Goal: Transaction & Acquisition: Purchase product/service

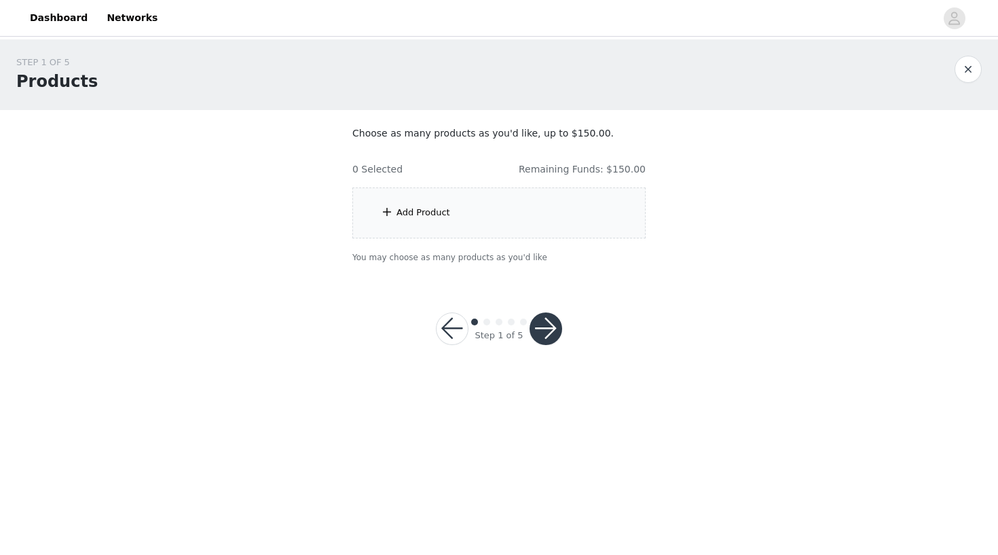
click at [440, 203] on div "Add Product" at bounding box center [499, 212] width 293 height 51
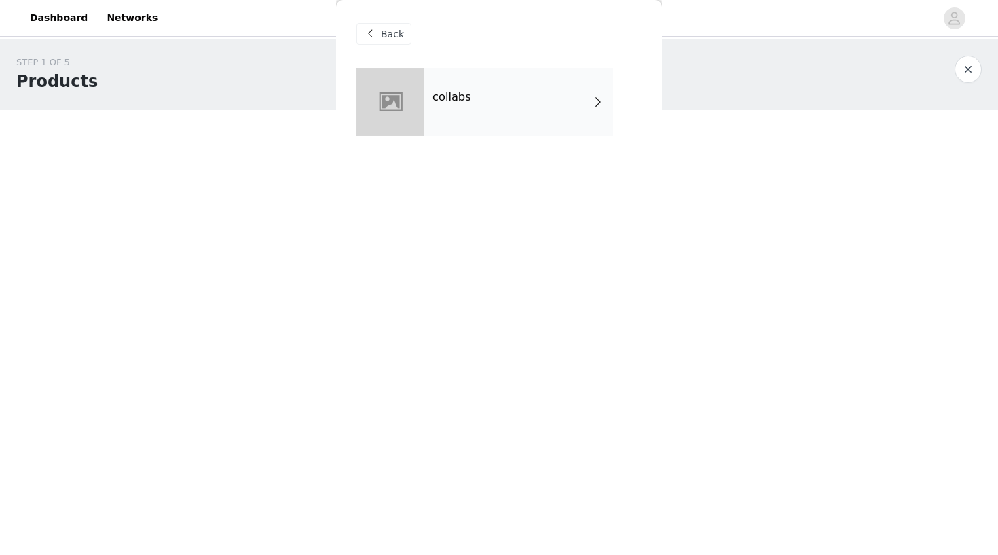
click at [526, 107] on div "collabs" at bounding box center [519, 102] width 189 height 68
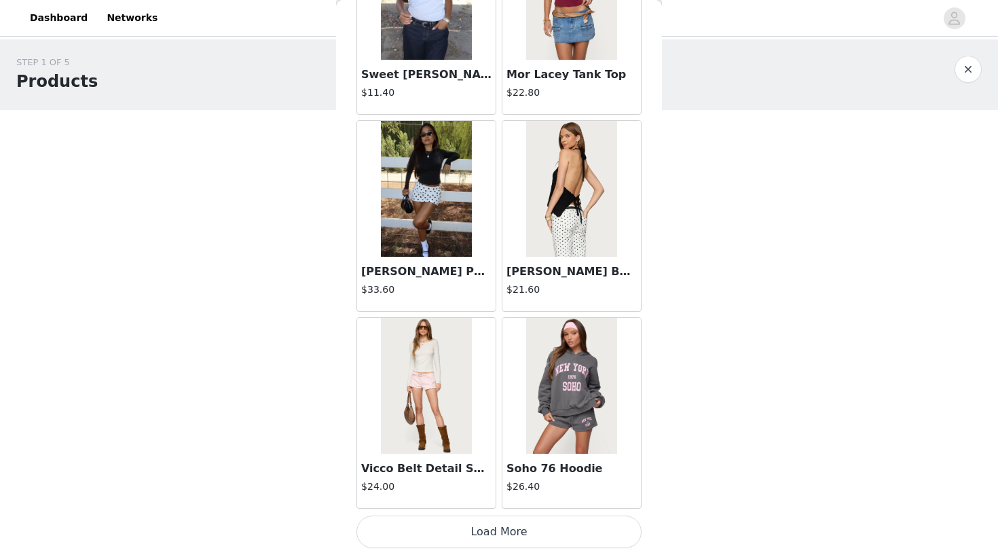
click at [494, 526] on button "Load More" at bounding box center [499, 532] width 285 height 33
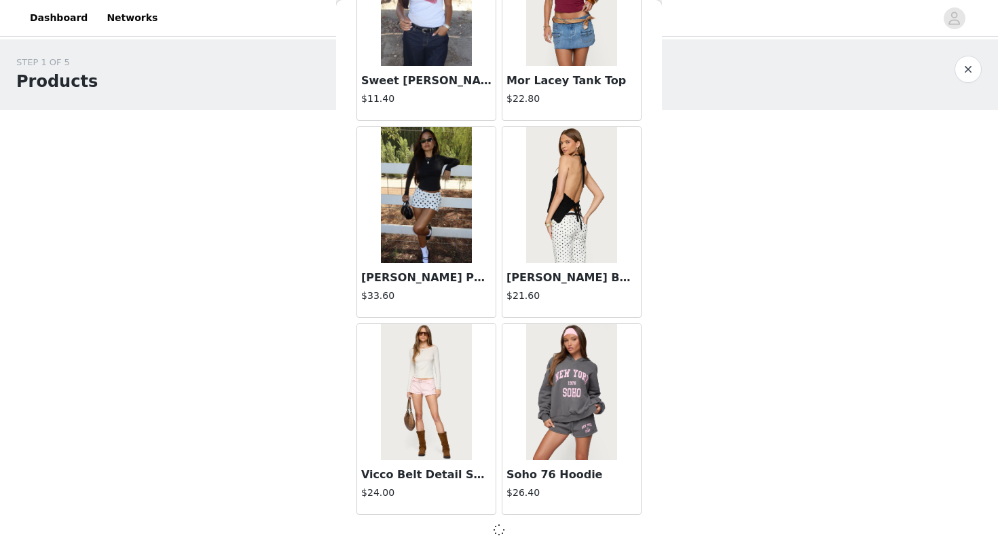
scroll to position [1517, 0]
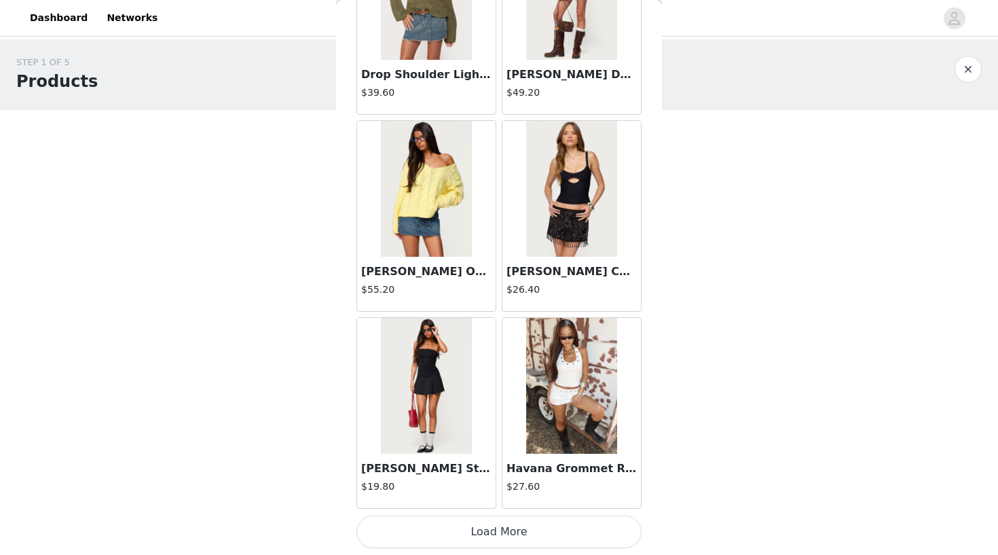
click at [478, 542] on button "Load More" at bounding box center [499, 532] width 285 height 33
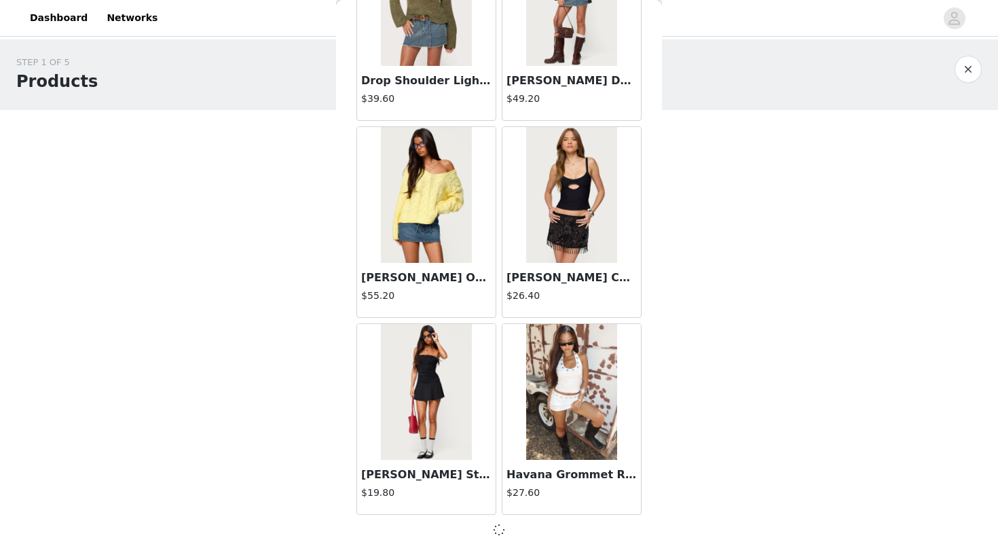
scroll to position [3487, 0]
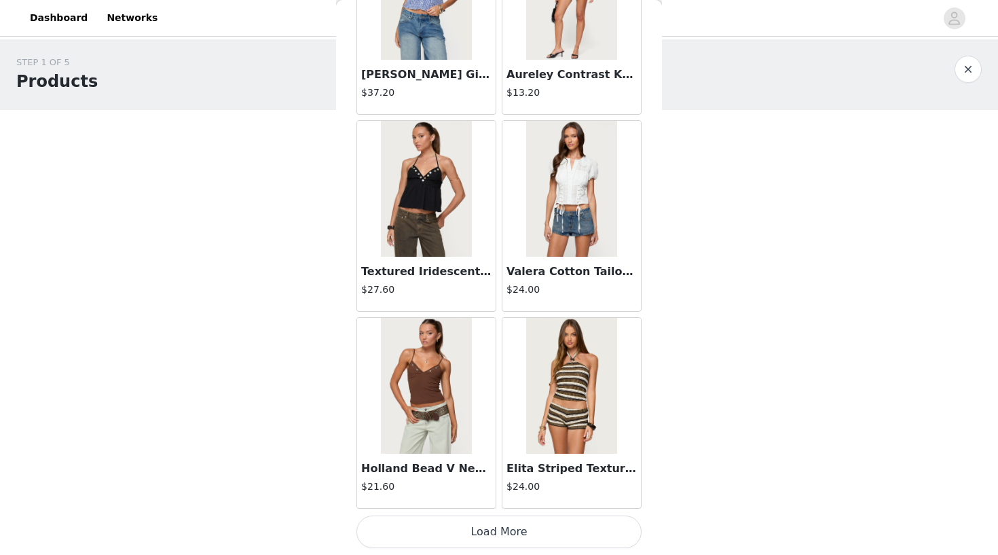
click at [485, 534] on button "Load More" at bounding box center [499, 532] width 285 height 33
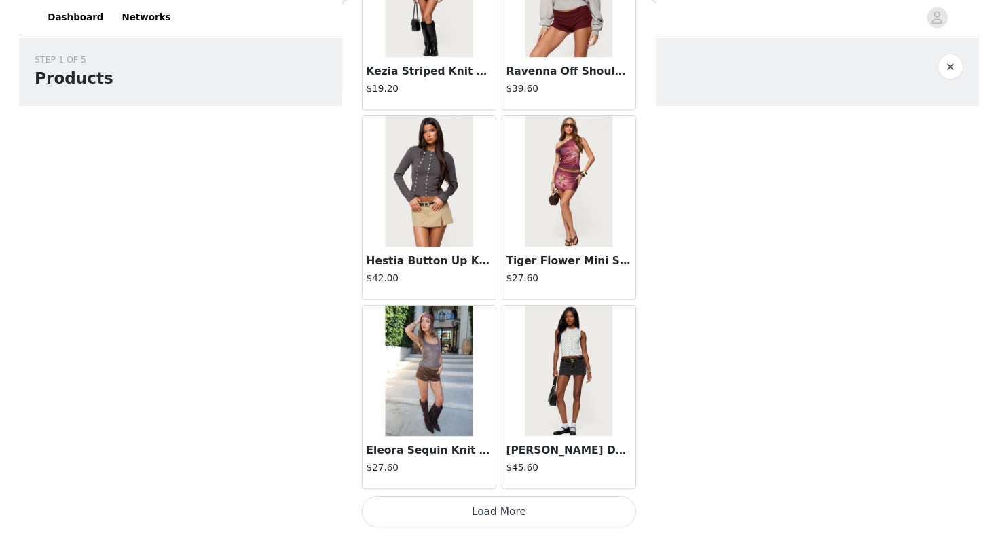
scroll to position [7433, 0]
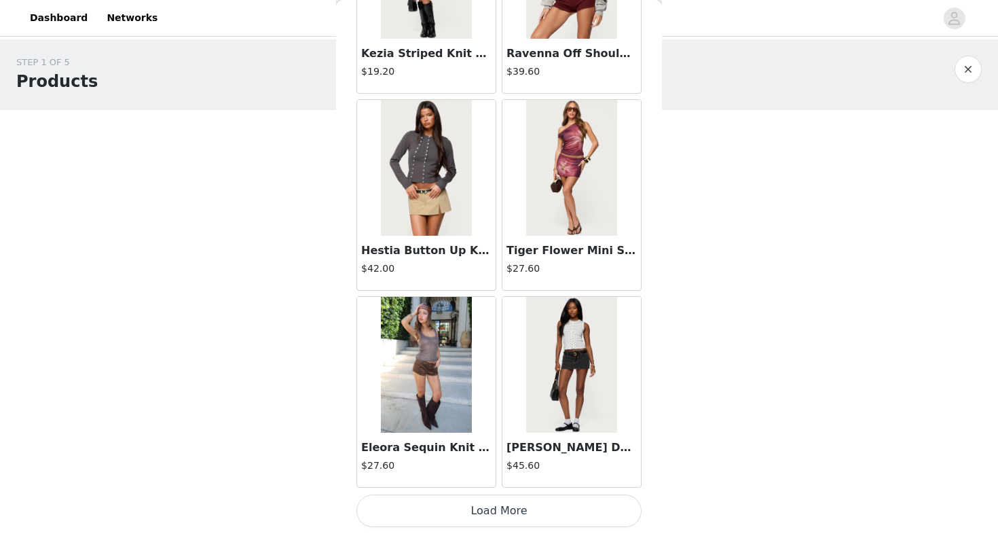
click at [504, 519] on button "Load More" at bounding box center [499, 510] width 285 height 33
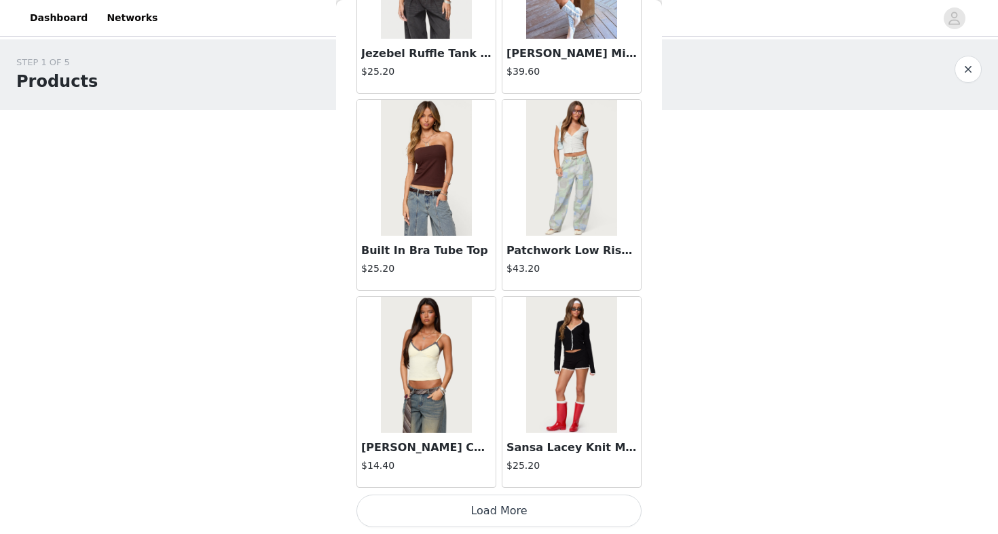
click at [483, 505] on button "Load More" at bounding box center [499, 510] width 285 height 33
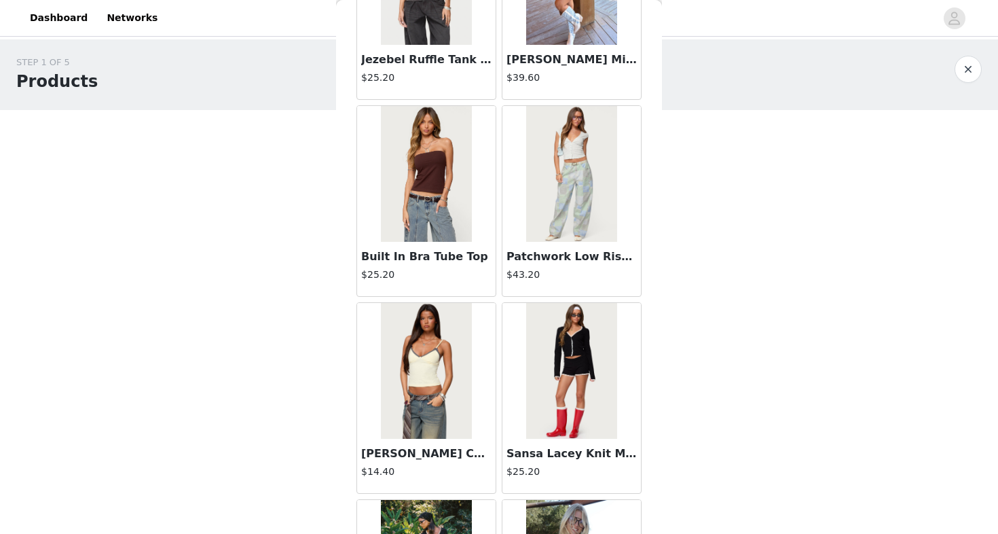
scroll to position [0, 0]
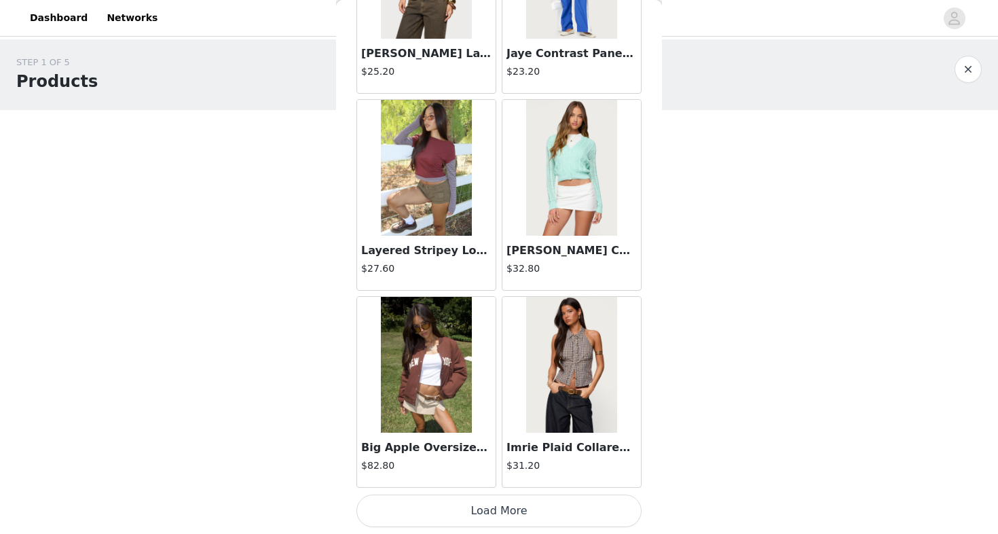
click at [464, 520] on button "Load More" at bounding box center [499, 510] width 285 height 33
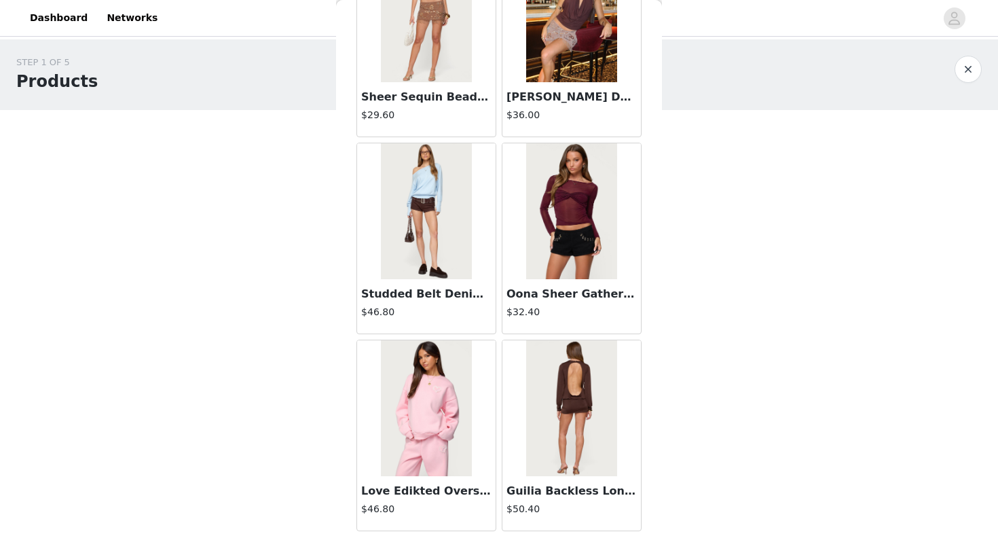
scroll to position [13330, 0]
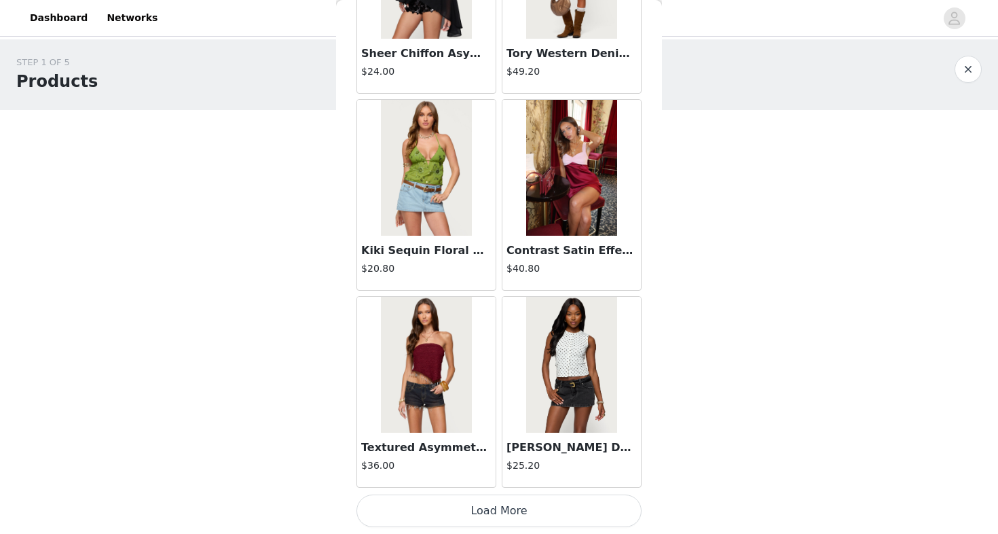
click at [484, 507] on button "Load More" at bounding box center [499, 510] width 285 height 33
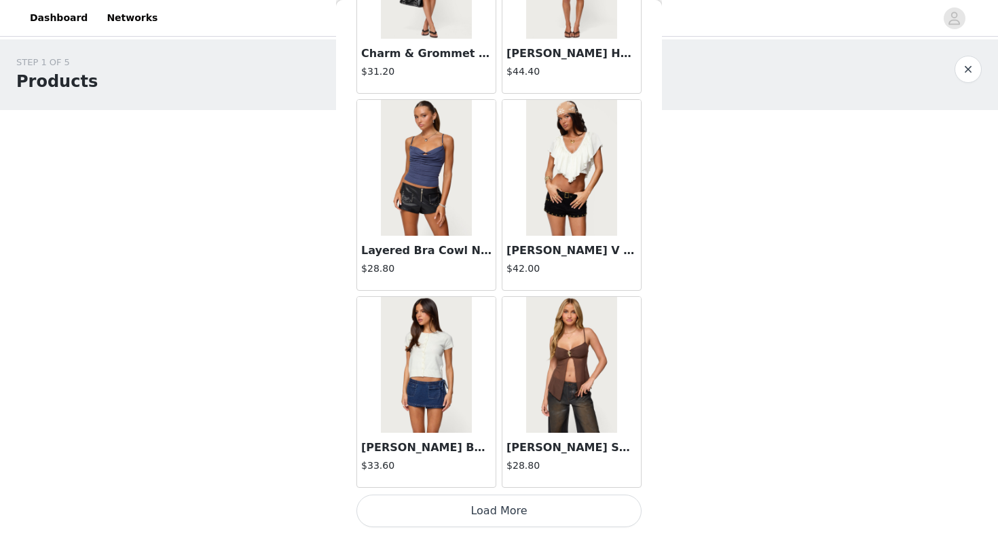
scroll to position [15333, 0]
click at [426, 211] on img at bounding box center [426, 168] width 90 height 136
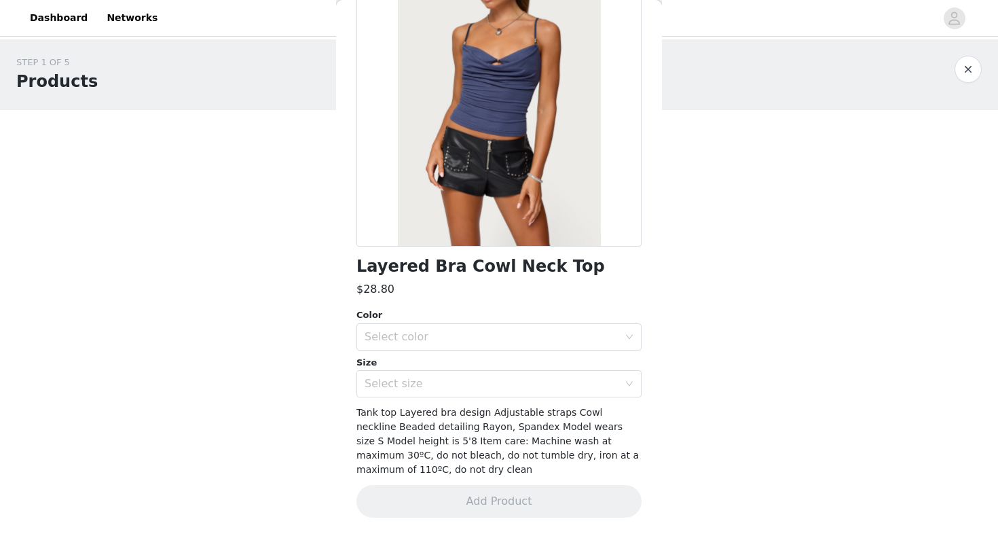
scroll to position [126, 0]
click at [425, 334] on div "Select color" at bounding box center [492, 338] width 254 height 14
click at [418, 377] on li "DARK BLUE" at bounding box center [499, 367] width 285 height 22
click at [420, 410] on span "Tank top Layered bra design Adjustable straps Cowl neckline Beaded detailing Ra…" at bounding box center [498, 442] width 283 height 68
click at [413, 389] on div "Select size" at bounding box center [492, 385] width 254 height 14
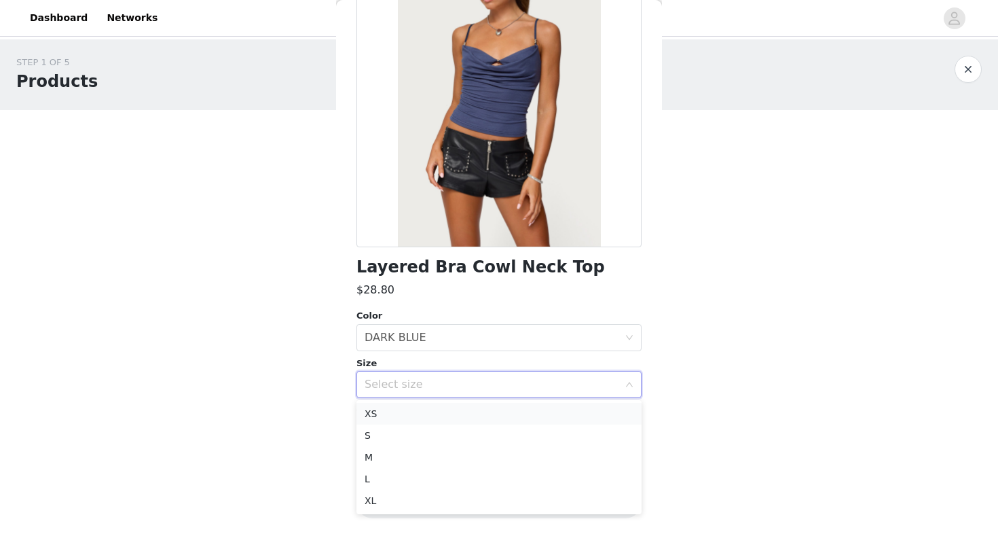
click at [422, 418] on li "XS" at bounding box center [499, 414] width 285 height 22
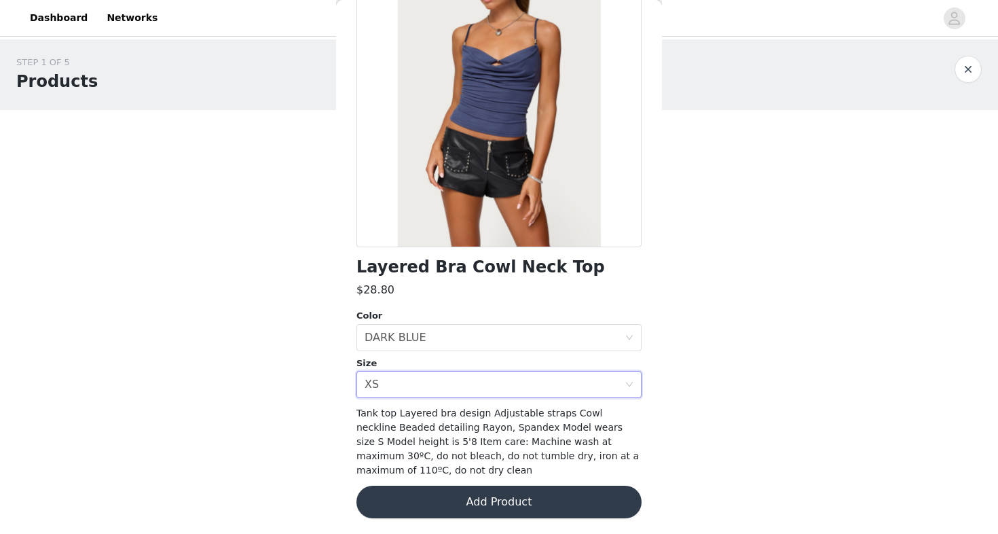
click at [422, 505] on button "Add Product" at bounding box center [499, 502] width 285 height 33
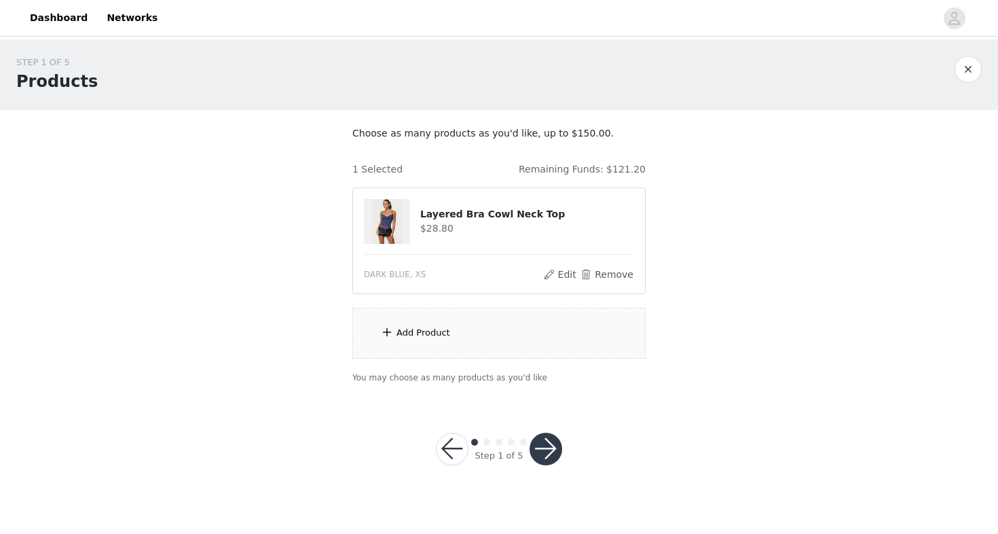
click at [393, 336] on div "Add Product" at bounding box center [499, 333] width 293 height 51
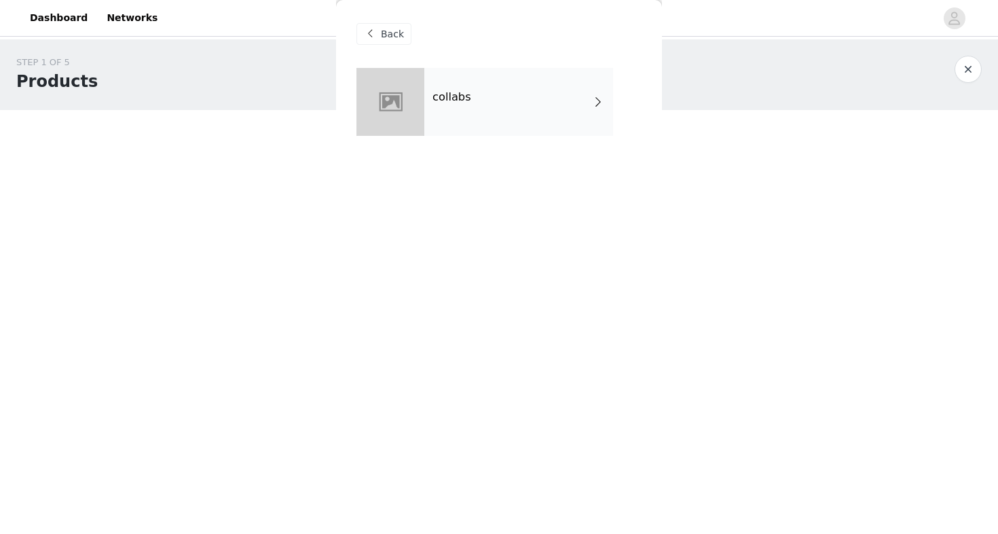
click at [524, 106] on div "collabs" at bounding box center [519, 102] width 189 height 68
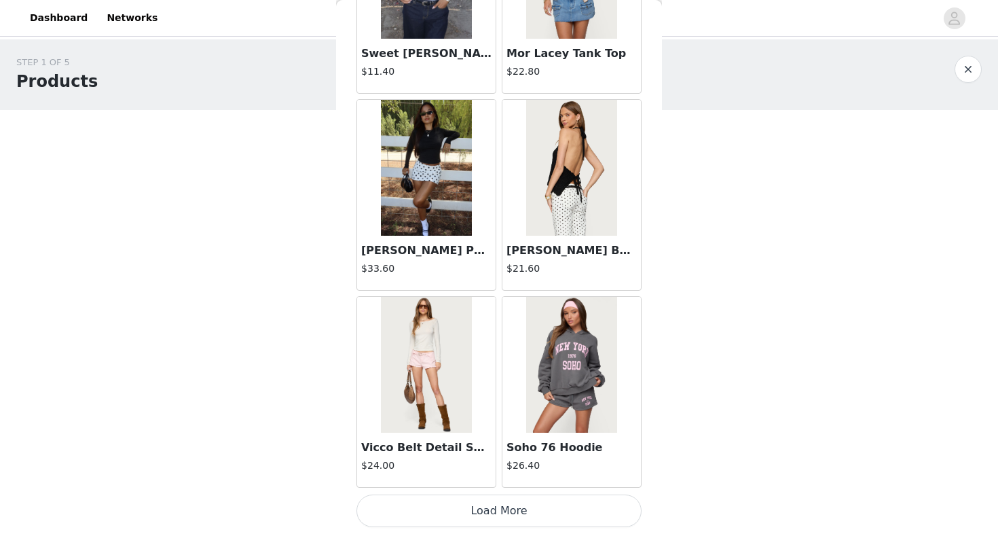
click at [475, 510] on button "Load More" at bounding box center [499, 510] width 285 height 33
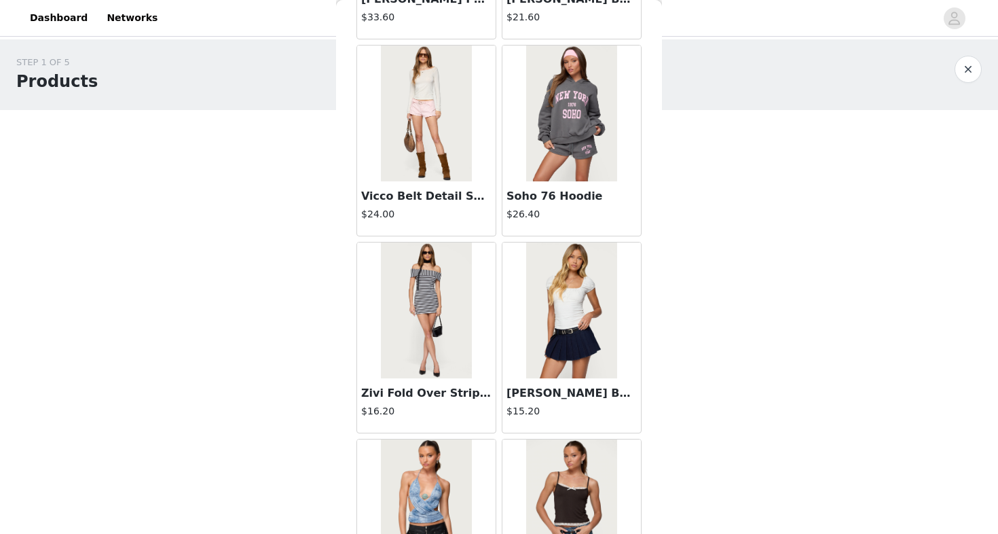
scroll to position [0, 0]
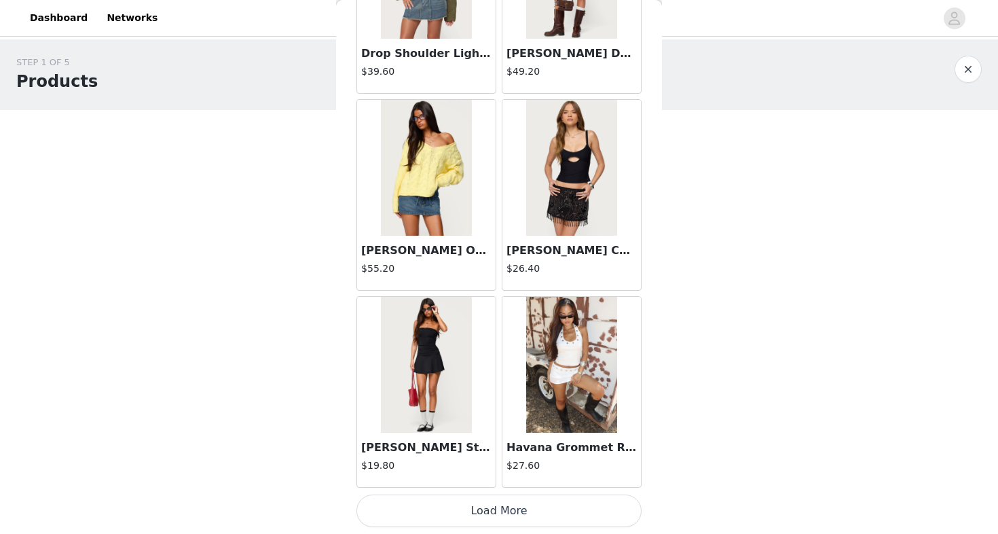
click at [507, 513] on button "Load More" at bounding box center [499, 510] width 285 height 33
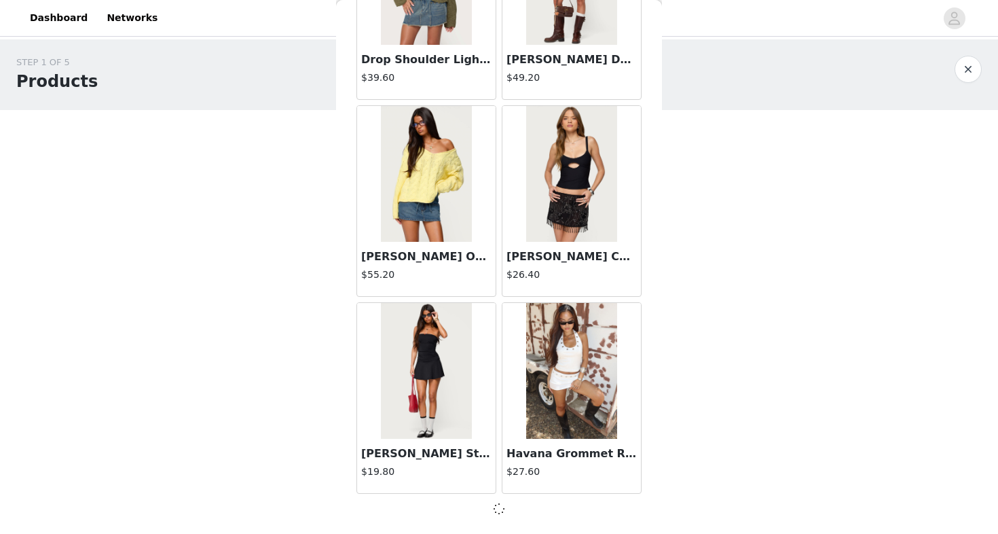
scroll to position [3508, 0]
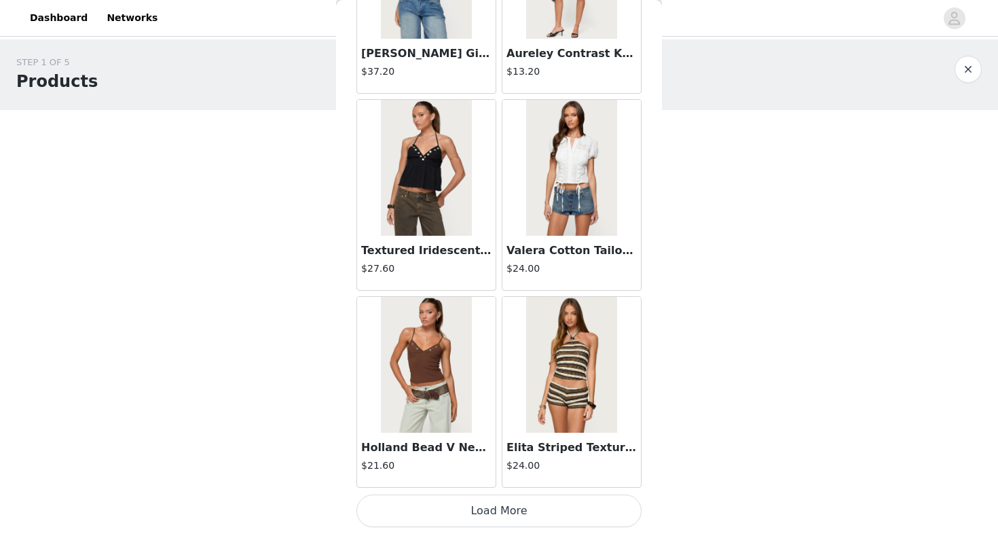
click at [486, 514] on button "Load More" at bounding box center [499, 510] width 285 height 33
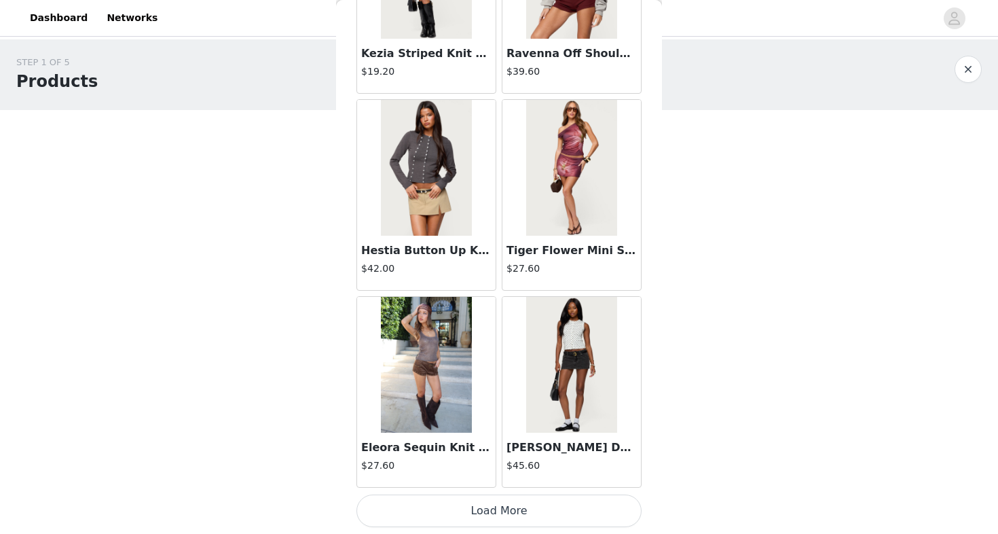
click at [496, 499] on button "Load More" at bounding box center [499, 510] width 285 height 33
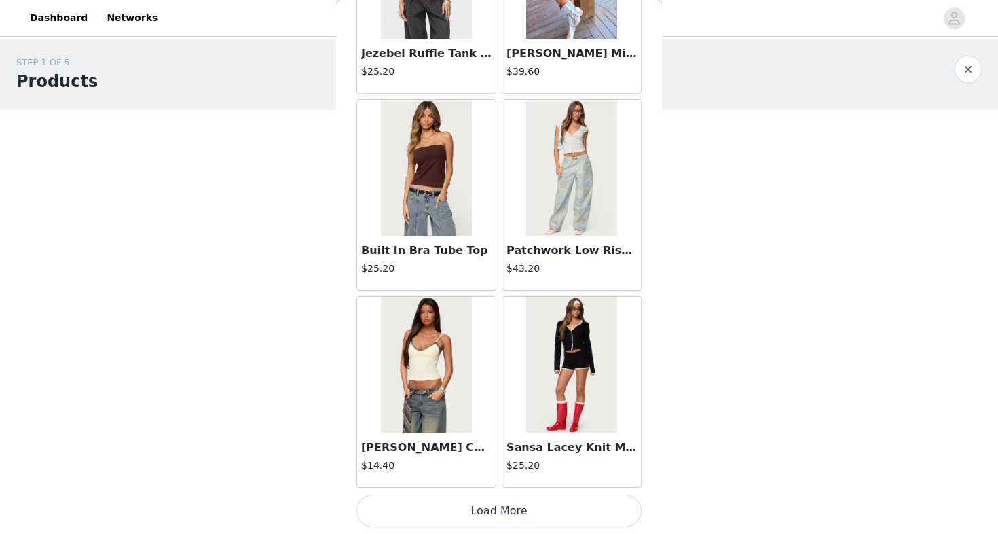
click at [516, 514] on button "Load More" at bounding box center [499, 510] width 285 height 33
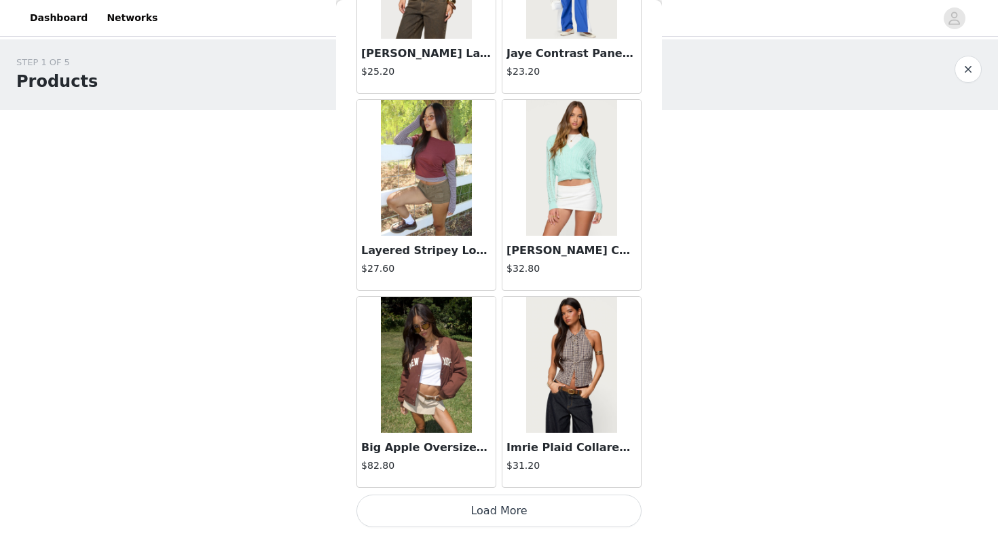
click at [472, 511] on button "Load More" at bounding box center [499, 510] width 285 height 33
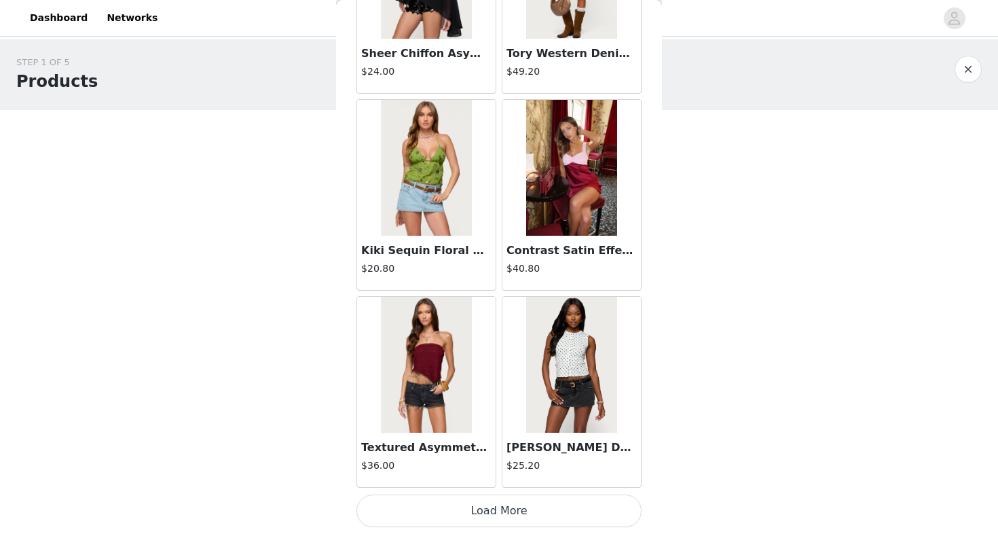
click at [484, 503] on button "Load More" at bounding box center [499, 510] width 285 height 33
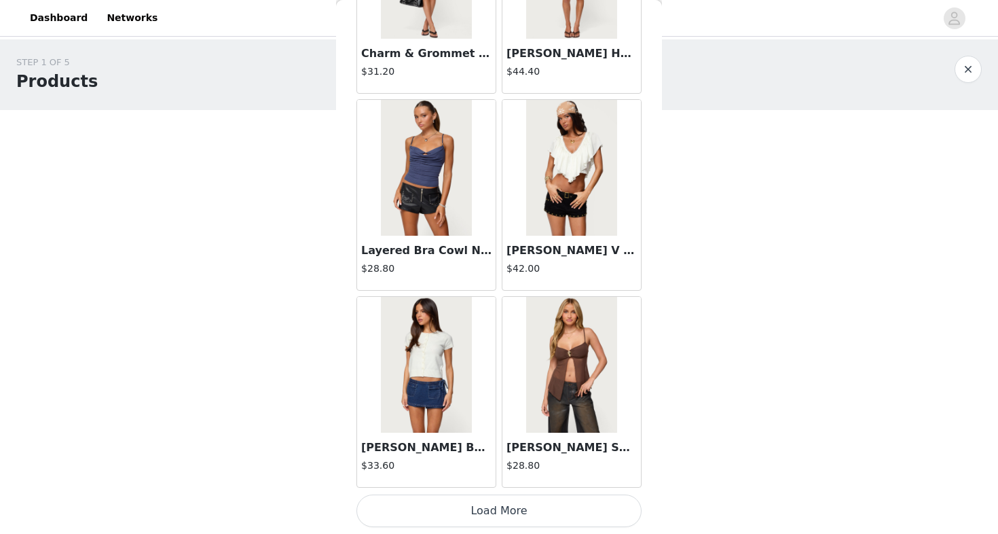
scroll to position [15333, 0]
click at [491, 506] on button "Load More" at bounding box center [499, 510] width 285 height 33
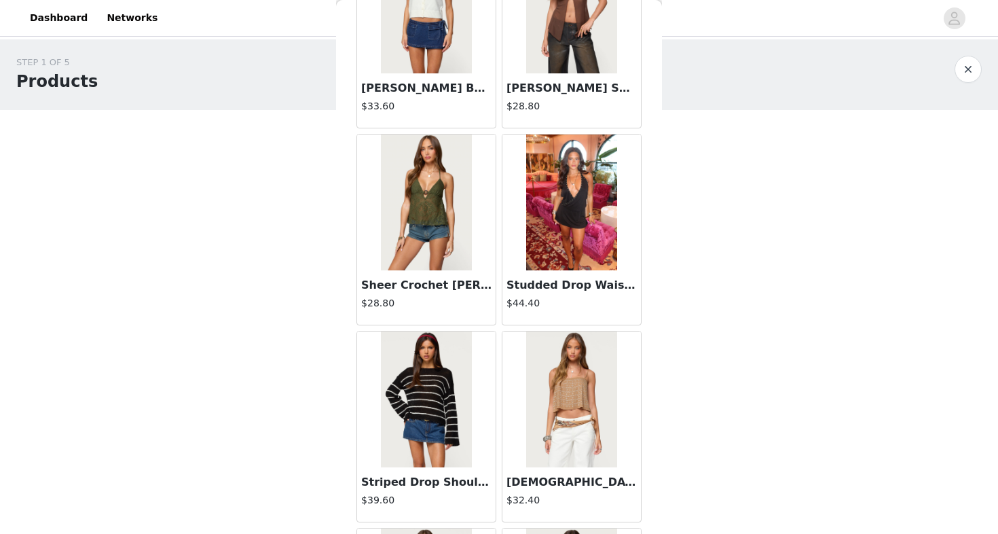
scroll to position [15701, 0]
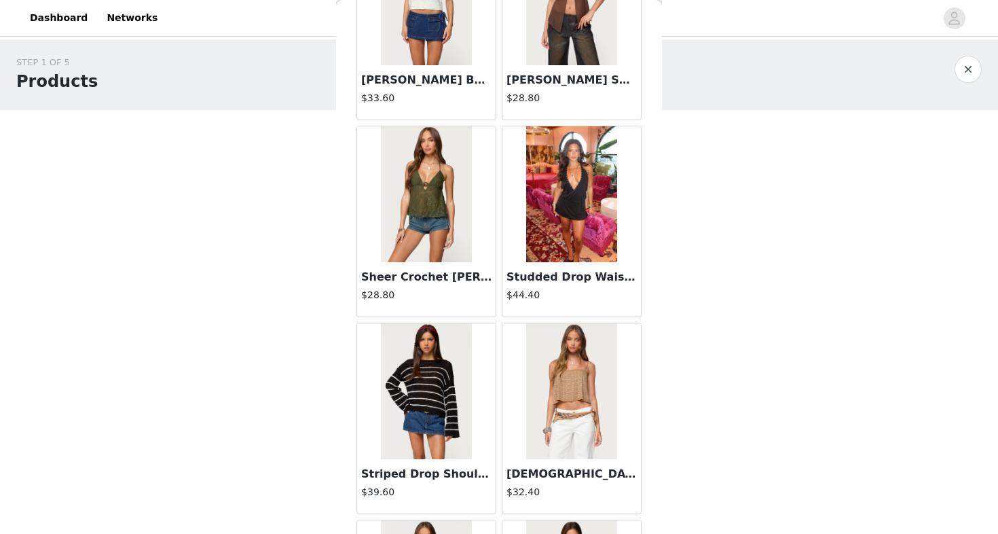
click at [418, 210] on img at bounding box center [426, 194] width 90 height 136
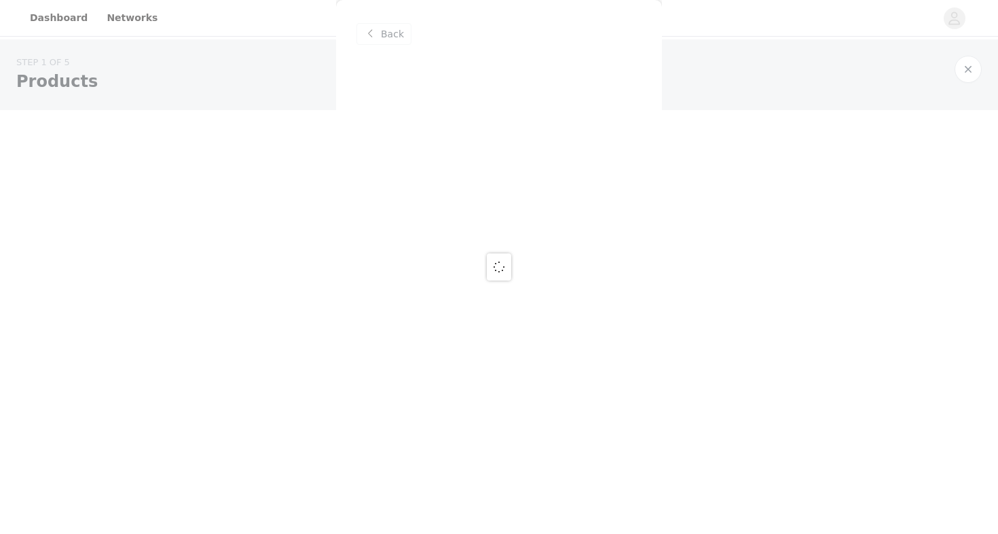
scroll to position [0, 0]
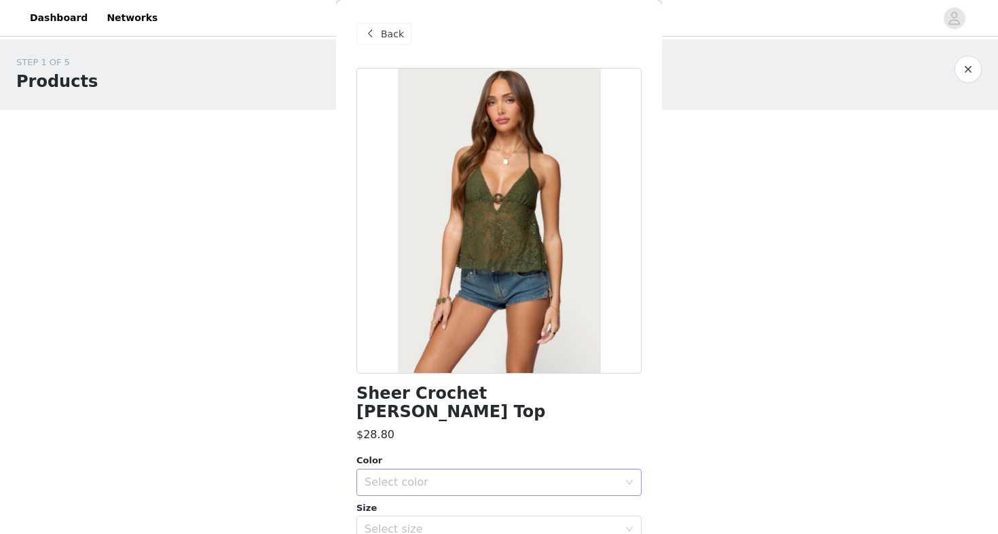
click at [504, 475] on div "Select color" at bounding box center [492, 482] width 254 height 14
click at [462, 488] on li "GREEN" at bounding box center [499, 493] width 285 height 22
click at [456, 522] on div "Select size" at bounding box center [492, 529] width 254 height 14
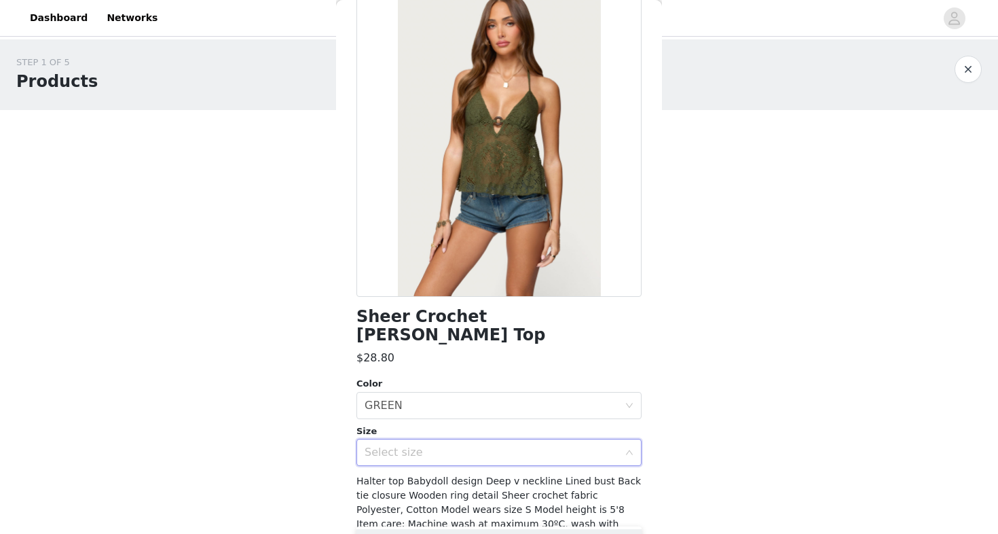
click at [526, 446] on div "Select size" at bounding box center [492, 453] width 254 height 14
click at [626, 439] on div "Select size" at bounding box center [499, 452] width 285 height 27
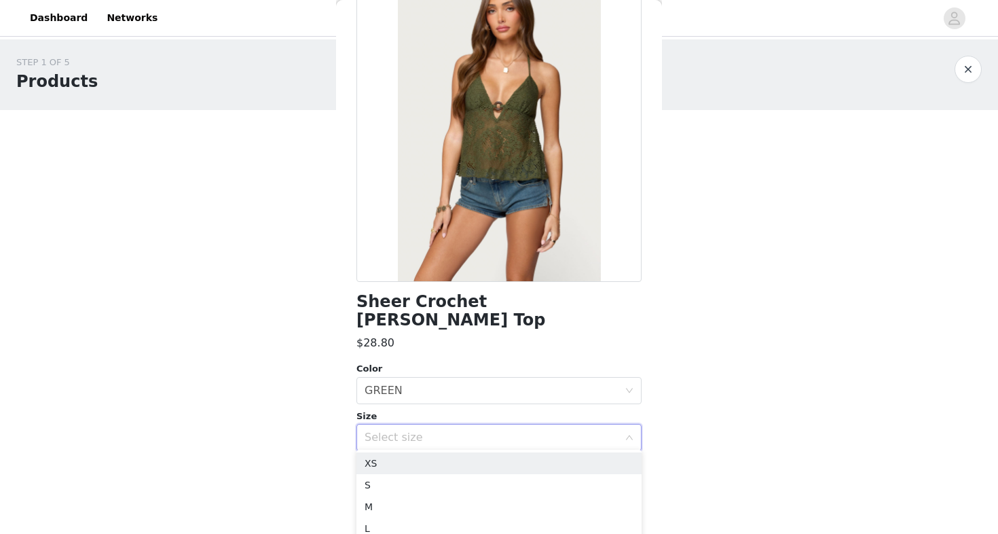
scroll to position [94, 0]
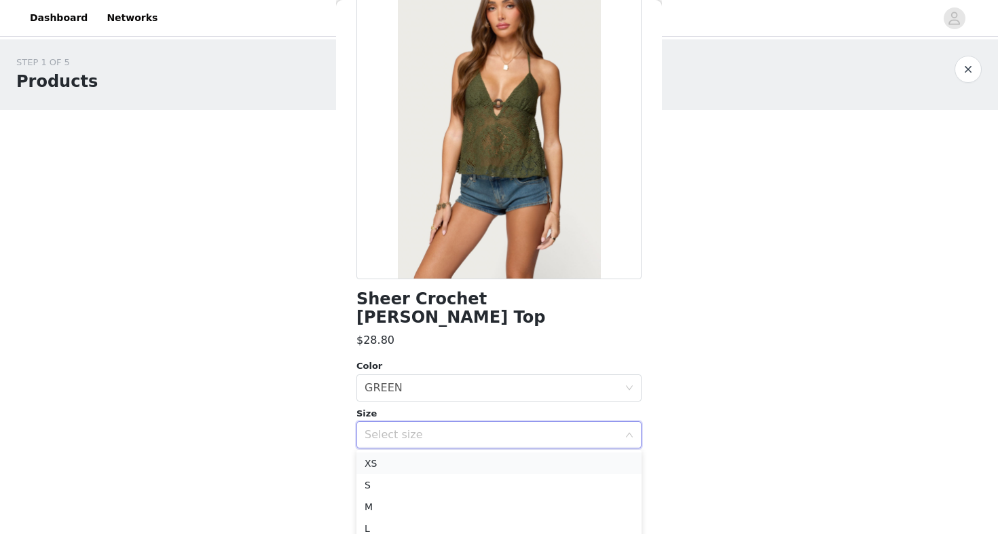
click at [611, 455] on li "XS" at bounding box center [499, 463] width 285 height 22
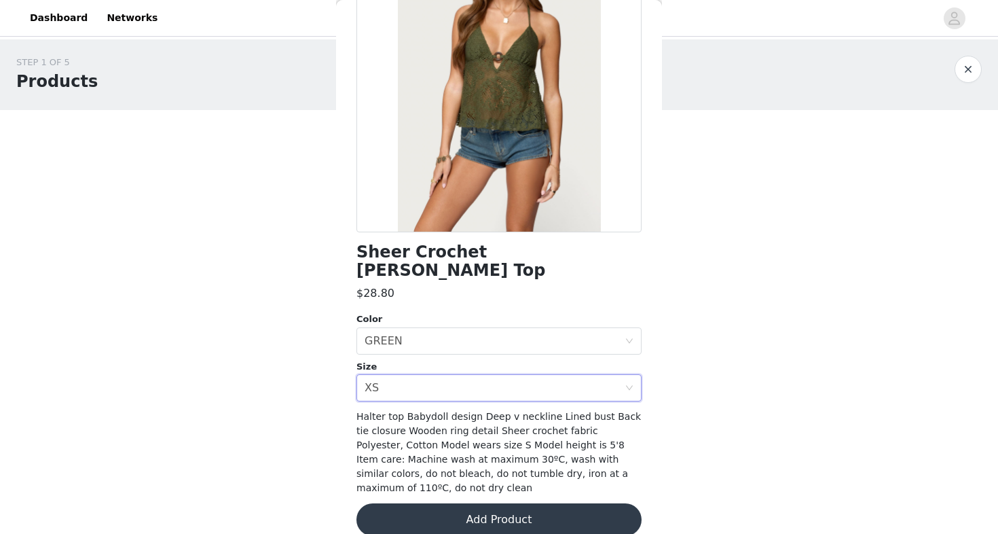
scroll to position [141, 0]
click at [535, 509] on button "Add Product" at bounding box center [499, 520] width 285 height 33
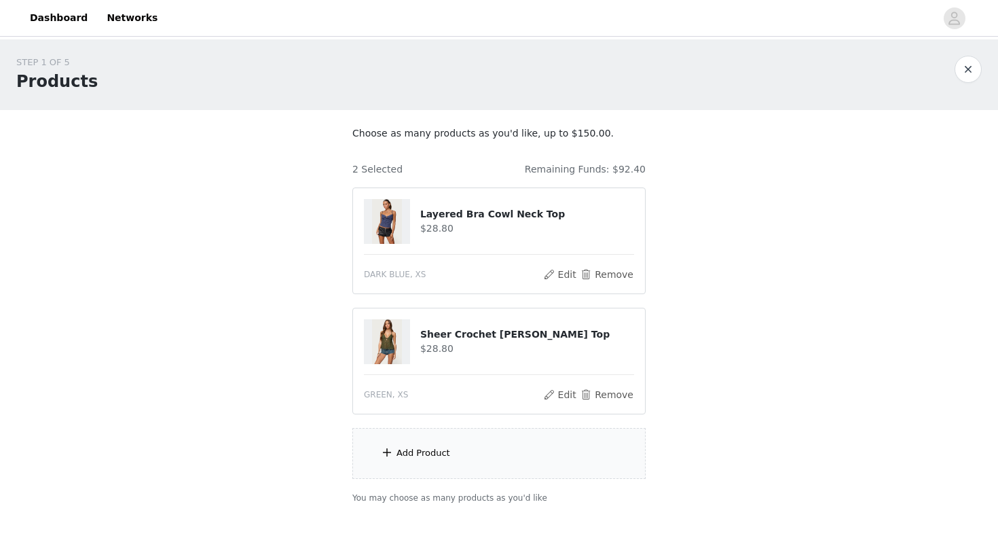
click at [393, 477] on div "Add Product" at bounding box center [499, 453] width 293 height 51
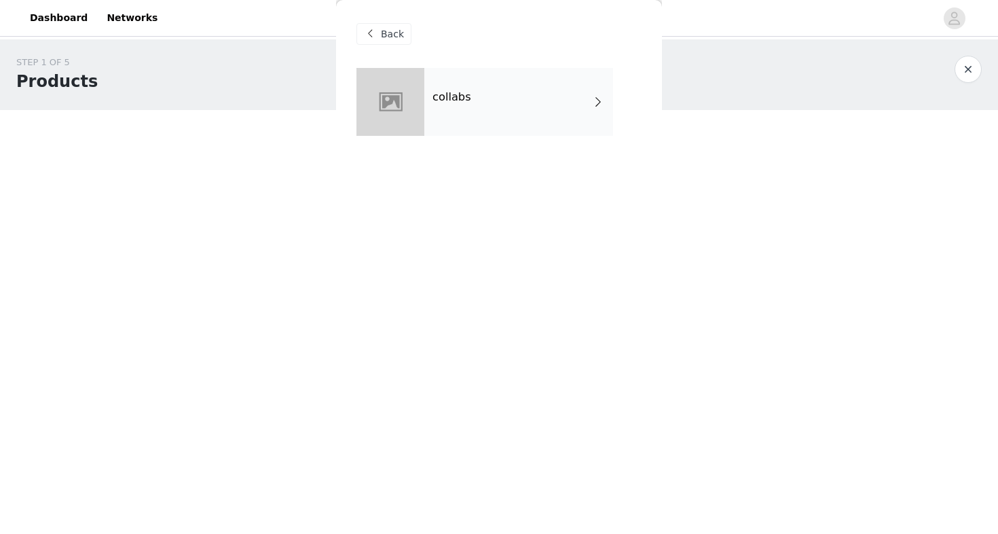
click at [518, 101] on div "collabs" at bounding box center [519, 102] width 189 height 68
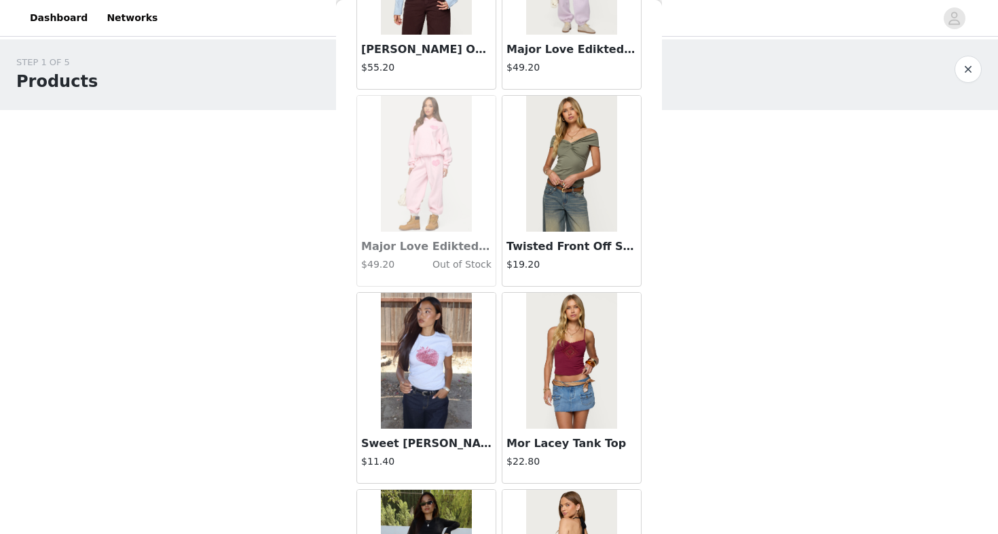
scroll to position [1460, 0]
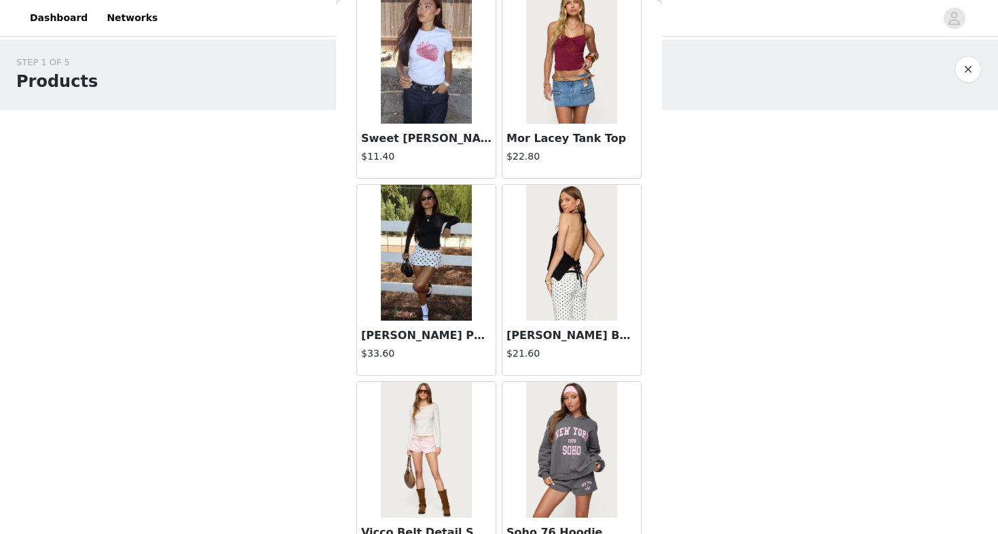
click at [958, 78] on button "button" at bounding box center [968, 69] width 27 height 27
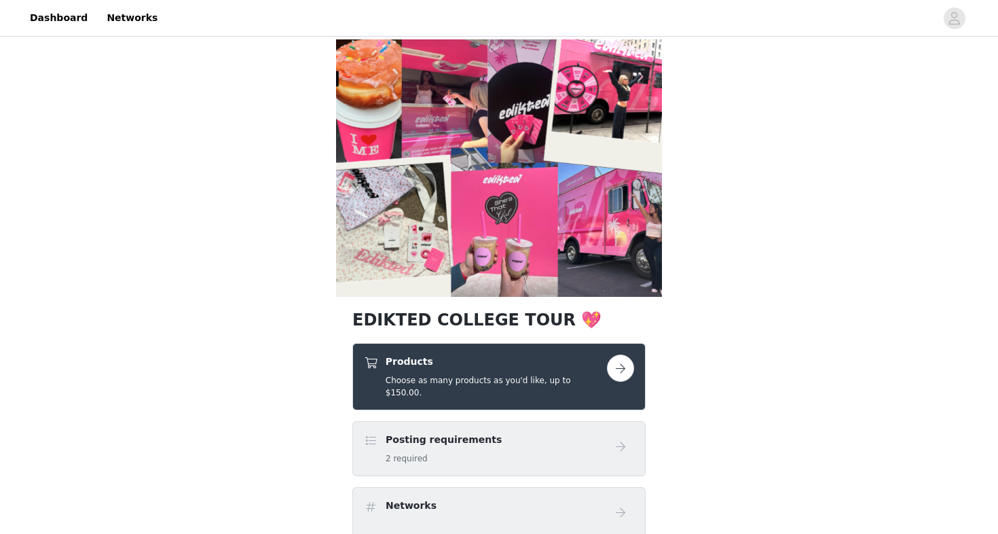
click at [546, 385] on h5 "Choose as many products as you'd like, up to $150.00." at bounding box center [496, 386] width 221 height 24
